Goal: Information Seeking & Learning: Learn about a topic

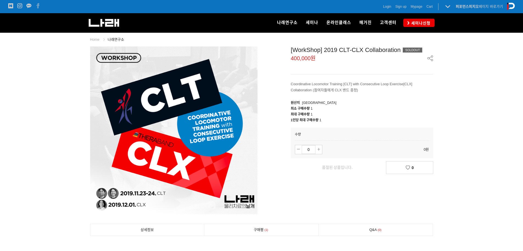
click at [99, 206] on img at bounding box center [173, 129] width 167 height 167
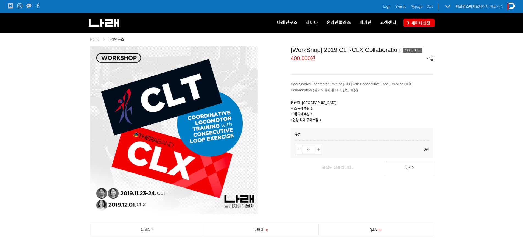
click at [99, 206] on img at bounding box center [173, 129] width 167 height 167
click at [99, 207] on img at bounding box center [173, 129] width 167 height 167
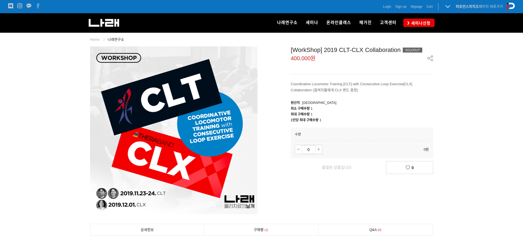
click at [99, 207] on img at bounding box center [173, 129] width 167 height 167
click at [99, 208] on img at bounding box center [173, 129] width 167 height 167
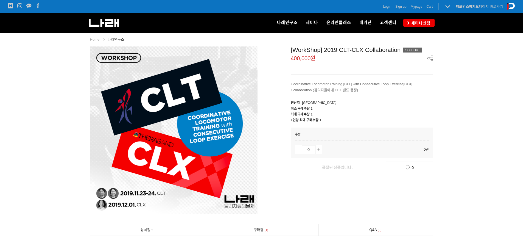
click at [99, 208] on img at bounding box center [173, 129] width 167 height 167
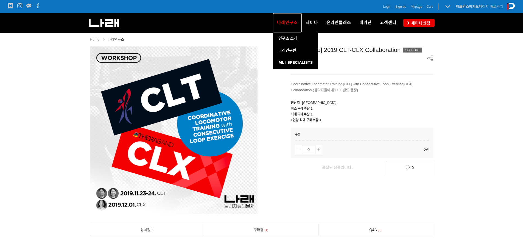
click at [289, 21] on span "나래연구소" at bounding box center [287, 22] width 21 height 5
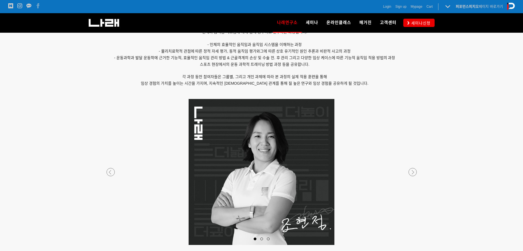
scroll to position [480, 0]
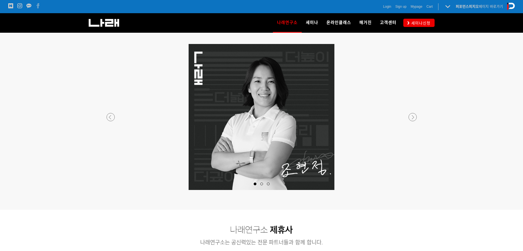
click at [418, 115] on p at bounding box center [262, 117] width 324 height 146
click at [414, 190] on div at bounding box center [262, 190] width 324 height 0
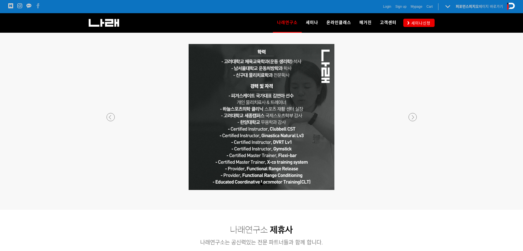
click at [414, 190] on div at bounding box center [262, 190] width 324 height 0
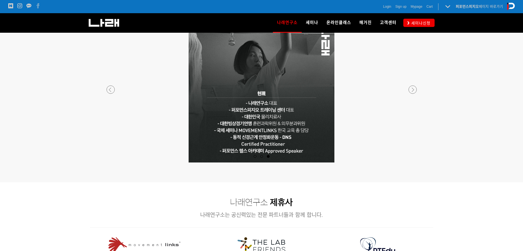
scroll to position [562, 0]
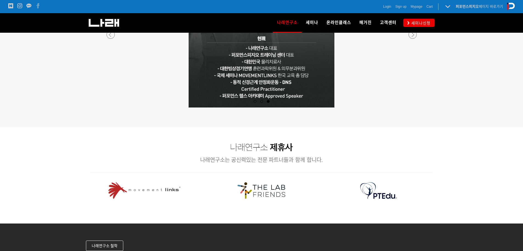
click at [161, 111] on div at bounding box center [262, 117] width 324 height 20
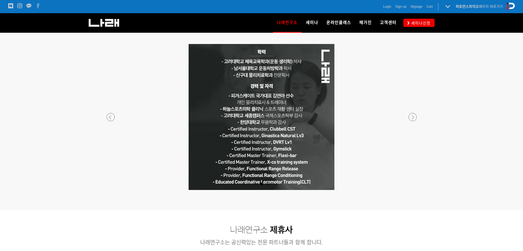
scroll to position [452, 0]
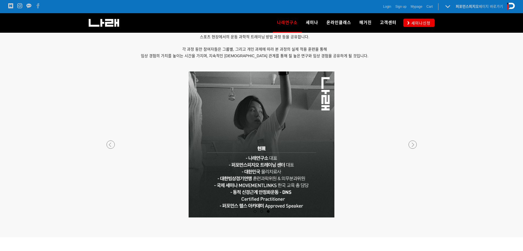
click at [417, 144] on p at bounding box center [262, 144] width 324 height 146
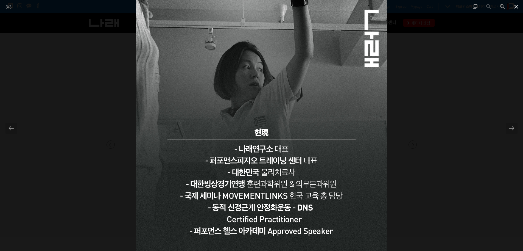
click at [520, 5] on span at bounding box center [516, 6] width 14 height 13
